Goal: Transaction & Acquisition: Purchase product/service

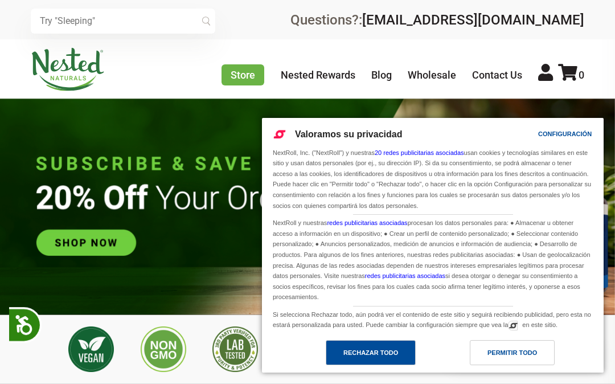
scroll to position [0, 1290]
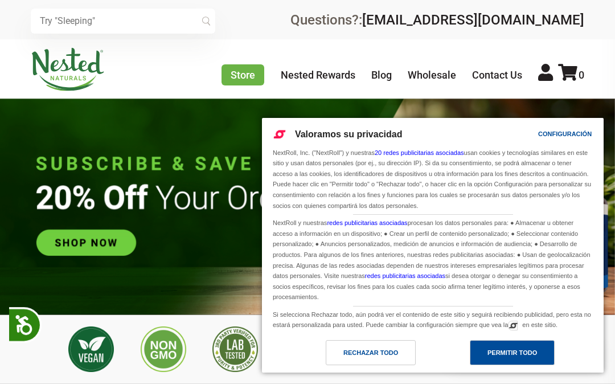
click at [66, 127] on div "Permitir todo" at bounding box center [513, 352] width 50 height 13
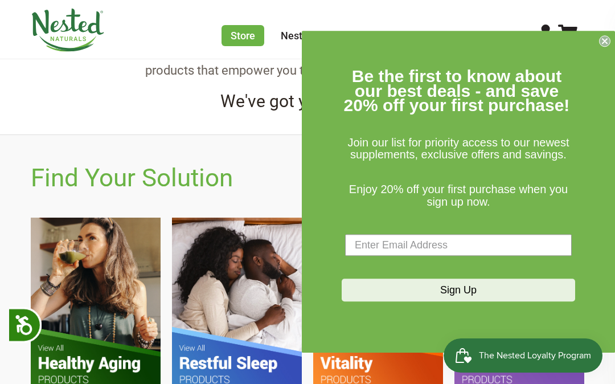
scroll to position [506, 0]
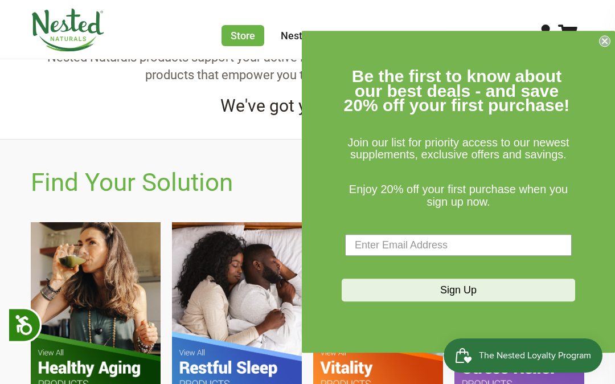
click at [66, 42] on circle "Close dialog" at bounding box center [605, 41] width 11 height 11
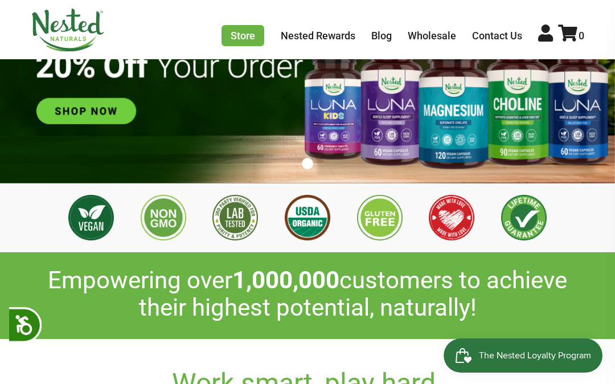
scroll to position [126, 0]
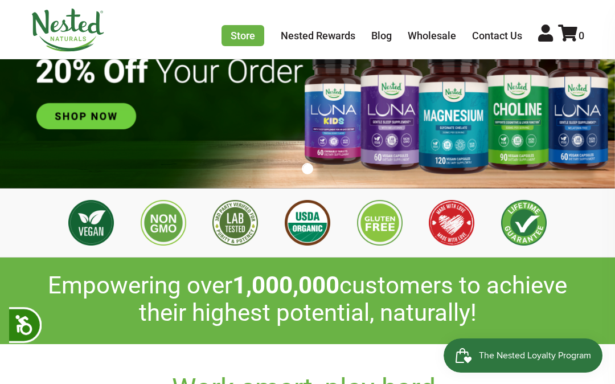
click at [57, 116] on img at bounding box center [307, 80] width 615 height 216
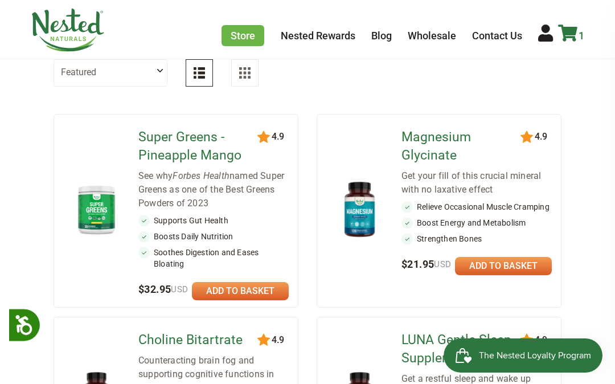
click at [570, 33] on icon at bounding box center [567, 32] width 19 height 17
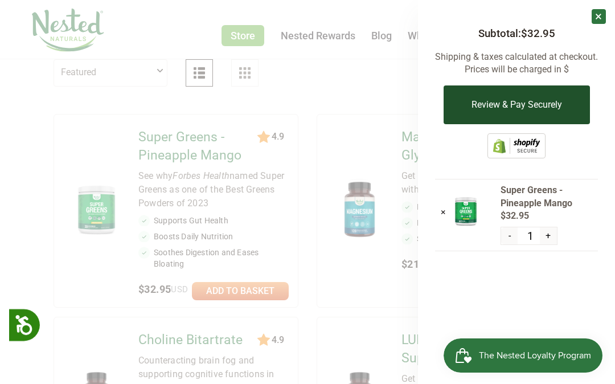
click at [513, 115] on button "Review & Pay Securely" at bounding box center [516, 104] width 146 height 39
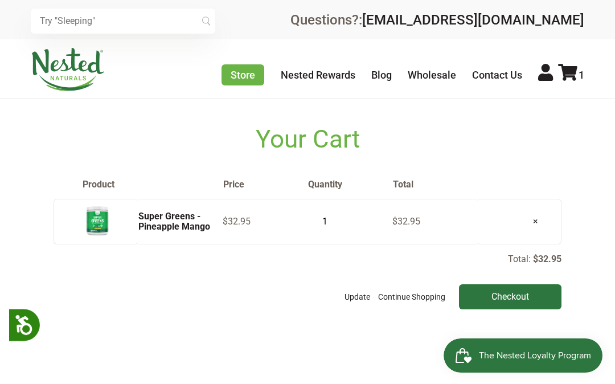
scroll to position [63, 0]
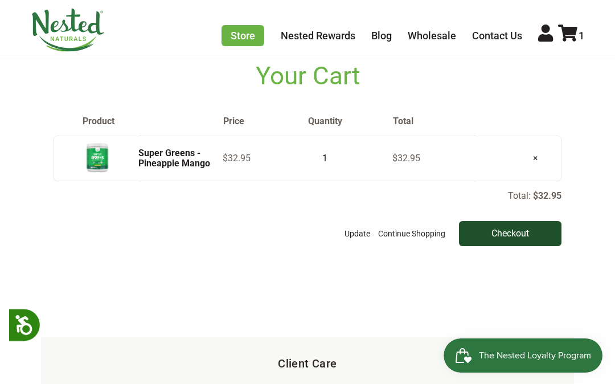
click at [504, 230] on input "Checkout" at bounding box center [510, 233] width 103 height 25
